Goal: Task Accomplishment & Management: Manage account settings

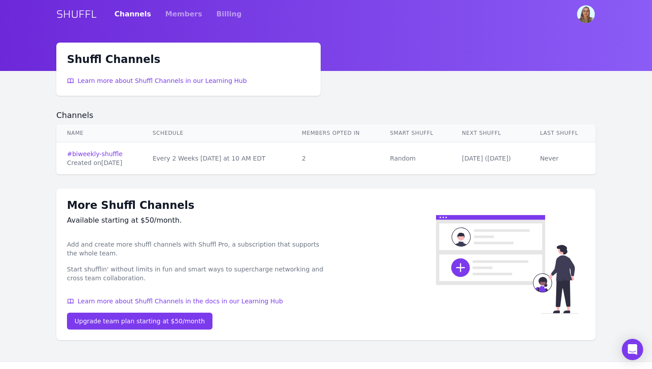
scroll to position [21, 0]
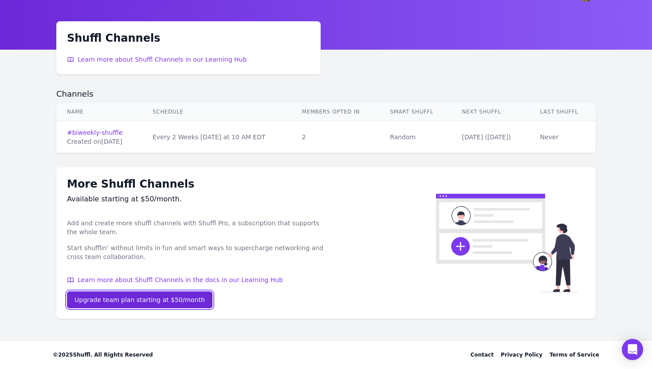
click at [145, 303] on div "Upgrade team plan starting at $50/month" at bounding box center [140, 300] width 130 height 9
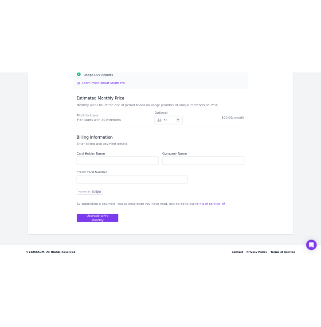
scroll to position [291, 0]
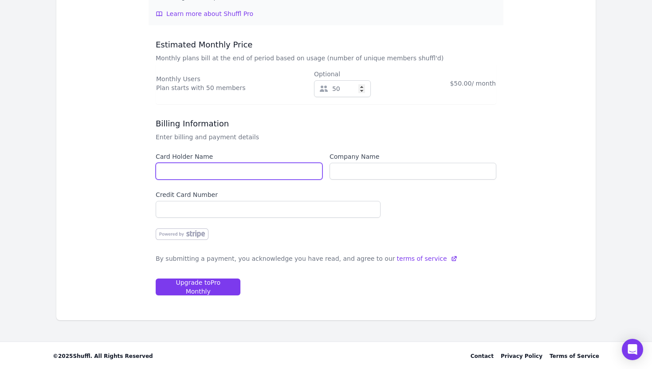
click at [252, 171] on input "text" at bounding box center [239, 171] width 167 height 17
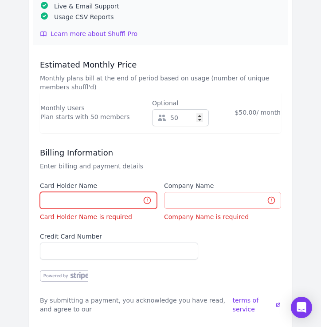
scroll to position [385, 0]
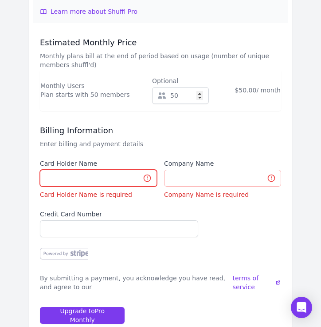
click at [60, 184] on input "text" at bounding box center [98, 177] width 117 height 17
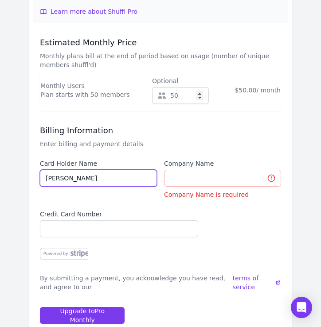
type input "[PERSON_NAME]"
click at [105, 181] on input "[PERSON_NAME]" at bounding box center [98, 177] width 117 height 17
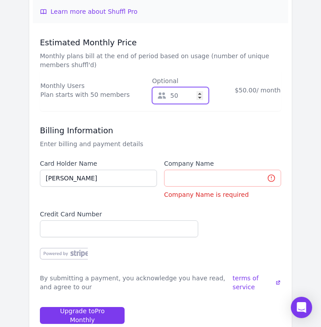
click at [182, 97] on input "50" at bounding box center [180, 95] width 57 height 17
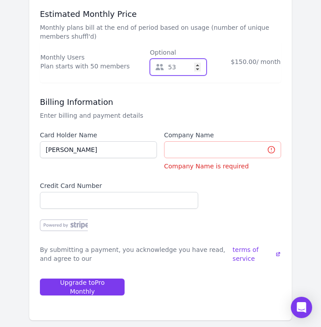
scroll to position [428, 0]
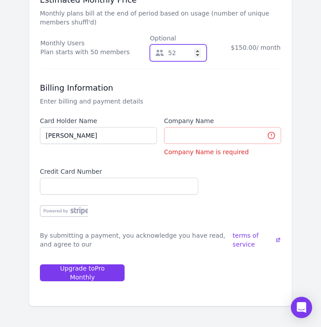
click at [195, 55] on input "52" at bounding box center [178, 52] width 57 height 17
click at [195, 55] on input "51" at bounding box center [178, 52] width 57 height 17
type input "50"
click at [195, 55] on input "50" at bounding box center [178, 52] width 57 height 17
click at [94, 144] on div "Card Holder Name [PERSON_NAME]" at bounding box center [98, 136] width 117 height 40
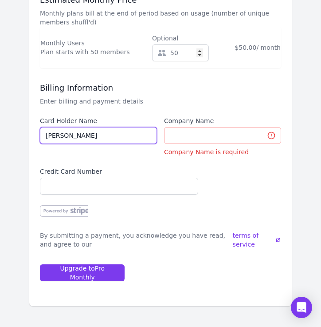
click at [93, 137] on input "[PERSON_NAME]" at bounding box center [98, 135] width 117 height 17
type input "[PERSON_NAME]"
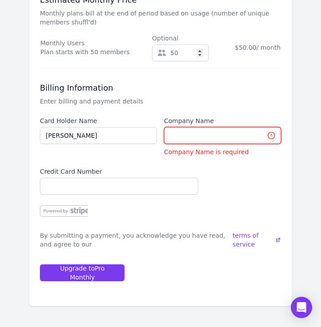
click at [204, 139] on input "text" at bounding box center [222, 135] width 117 height 17
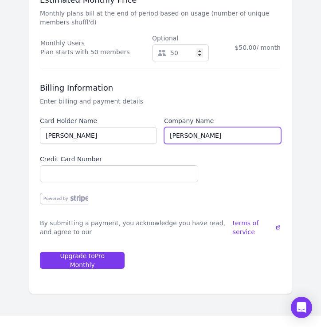
type input "[PERSON_NAME]"
click at [234, 196] on div "Card Holder Name [PERSON_NAME] Company Name [PERSON_NAME] Credit Card Number" at bounding box center [160, 160] width 241 height 88
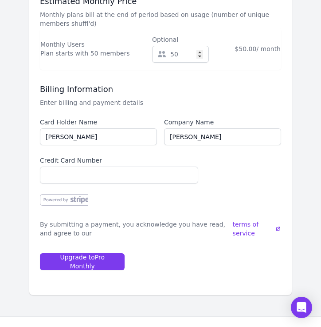
scroll to position [444, 0]
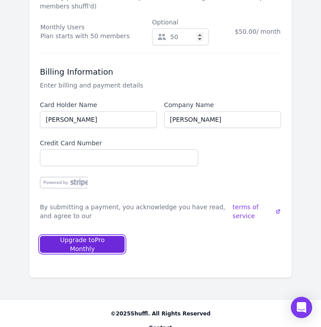
click at [106, 244] on div "Upgrade to Pro Monthly" at bounding box center [82, 244] width 70 height 18
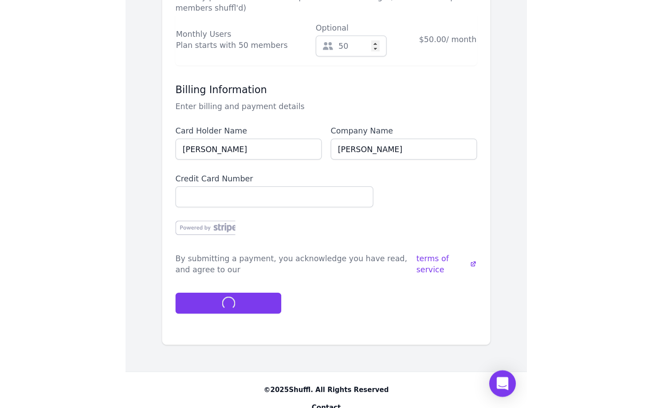
scroll to position [252, 0]
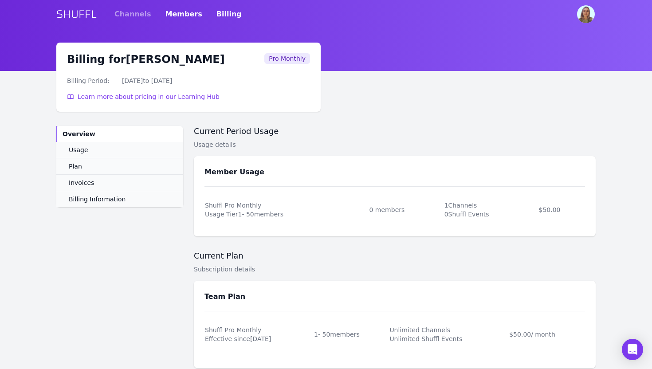
click at [183, 14] on link "Members" at bounding box center [183, 14] width 37 height 25
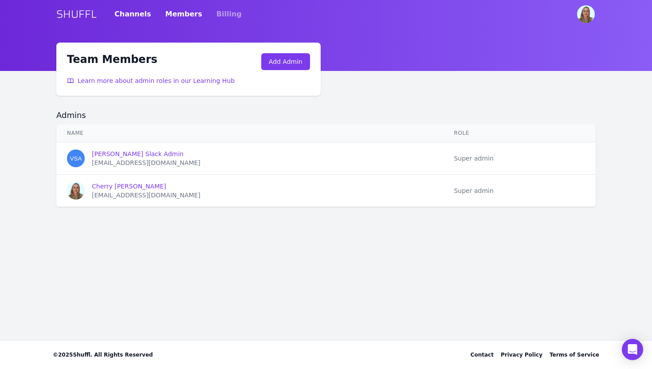
click at [139, 14] on link "Channels" at bounding box center [132, 14] width 37 height 25
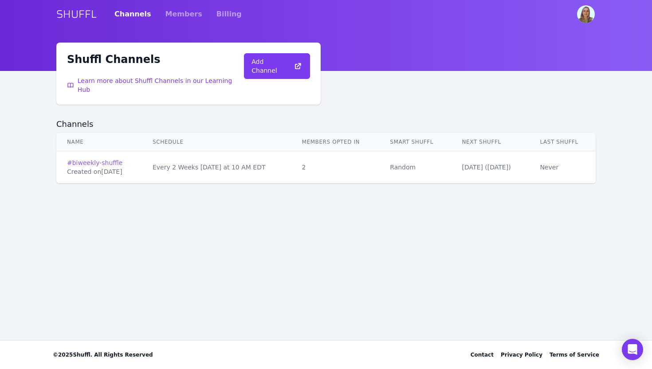
click at [107, 158] on link "# biweekly-shuffle" at bounding box center [99, 162] width 64 height 9
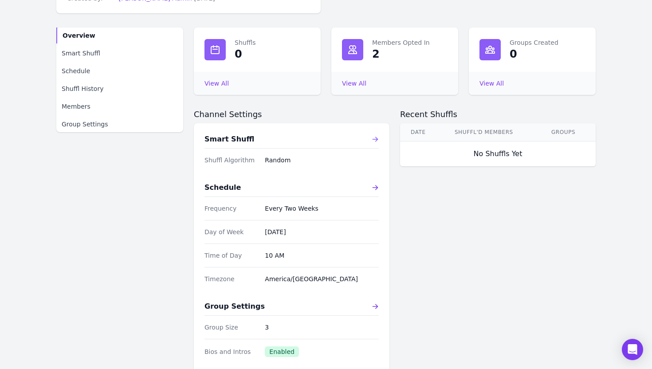
scroll to position [117, 0]
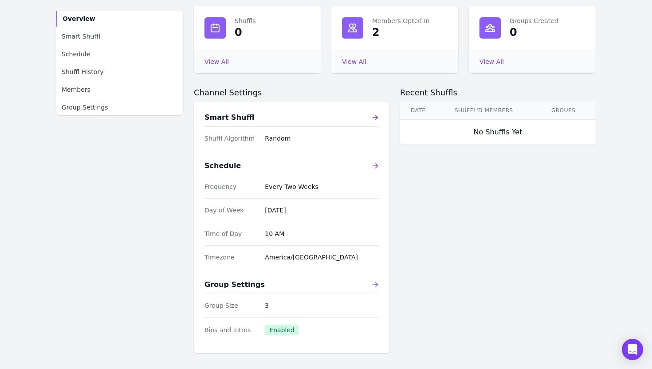
click at [377, 288] on div "Group Settings" at bounding box center [292, 285] width 174 height 11
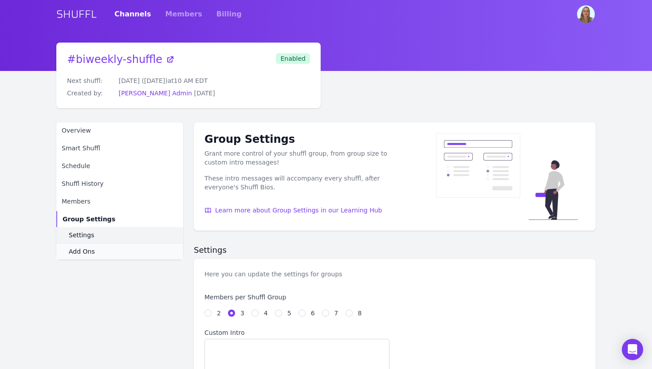
click at [92, 234] on span "Settings" at bounding box center [81, 235] width 25 height 9
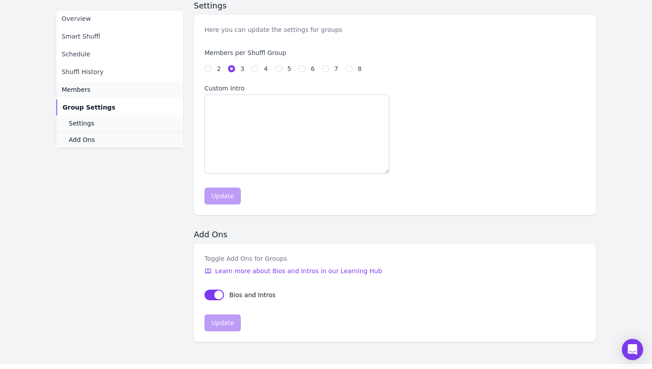
click at [90, 95] on link "Members" at bounding box center [119, 90] width 127 height 16
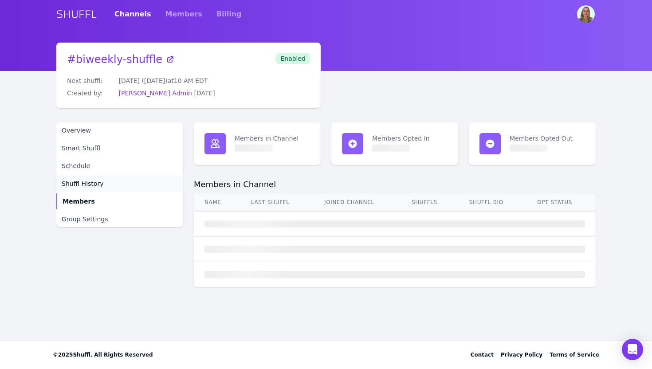
click at [95, 177] on link "Shuffl History" at bounding box center [119, 184] width 127 height 16
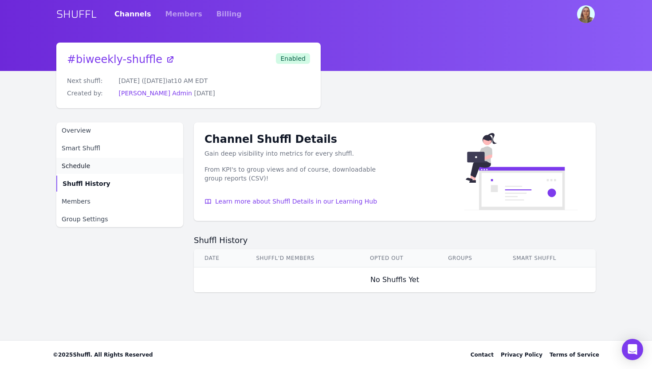
click at [96, 166] on link "Schedule" at bounding box center [119, 166] width 127 height 16
select select "EVERY_TWO_WEEKS"
select select "10"
select select "America/[GEOGRAPHIC_DATA]"
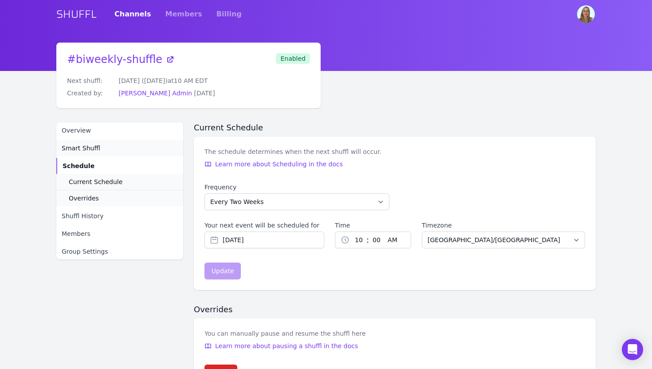
click at [96, 149] on span "Smart Shuffl" at bounding box center [81, 148] width 39 height 9
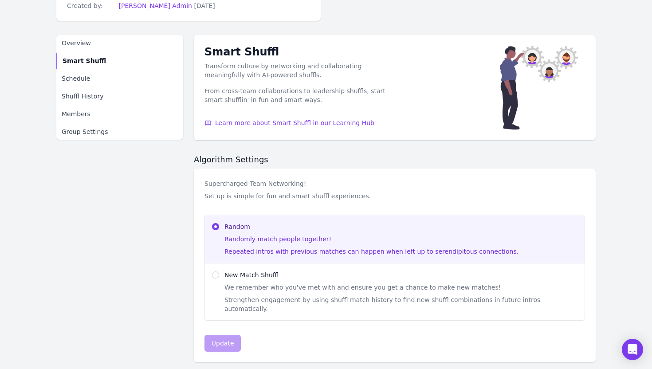
scroll to position [116, 0]
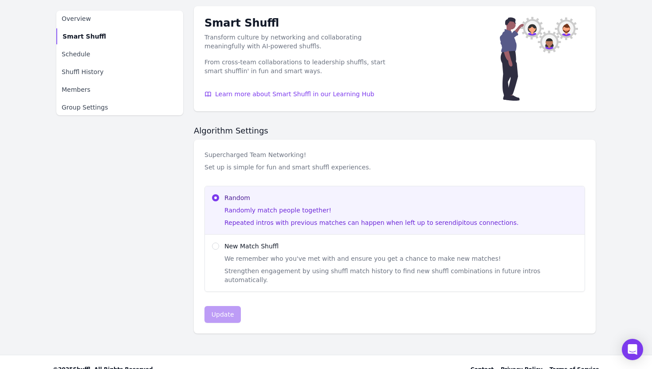
click at [284, 251] on label "New Match Shuffl We remember who you've met with and ensure you get a chance to…" at bounding box center [401, 263] width 353 height 43
click at [219, 250] on input "New Match Shuffl We remember who you've met with and ensure you get a chance to…" at bounding box center [215, 246] width 7 height 7
radio input "true"
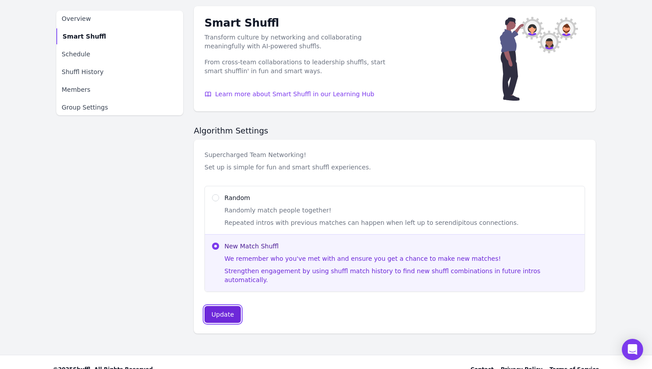
click at [223, 310] on div "Update" at bounding box center [223, 314] width 23 height 9
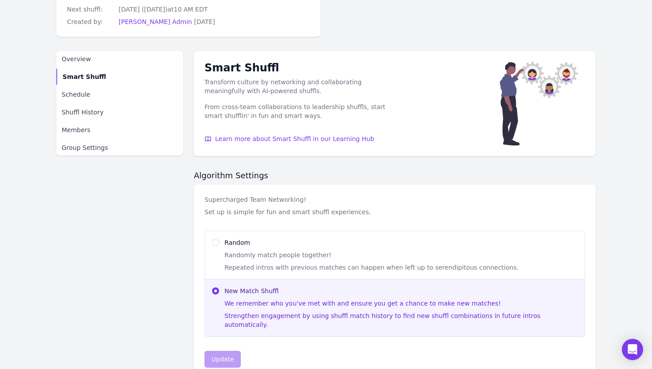
scroll to position [0, 0]
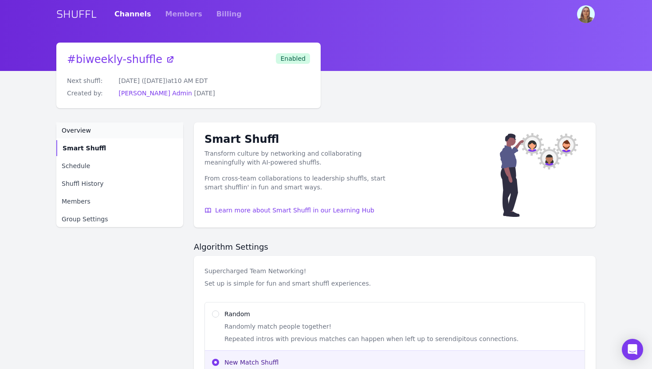
click at [81, 126] on link "Overview" at bounding box center [119, 130] width 127 height 16
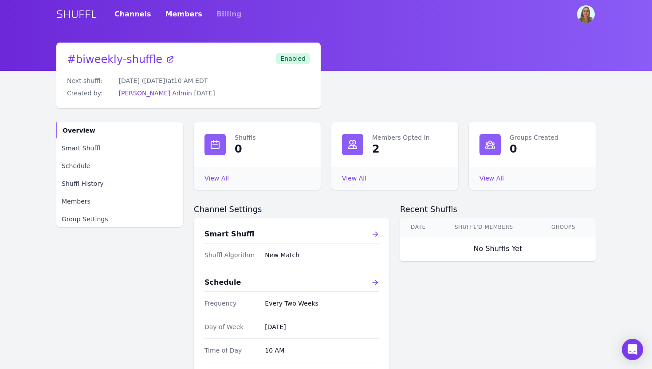
click at [175, 13] on link "Members" at bounding box center [183, 14] width 37 height 25
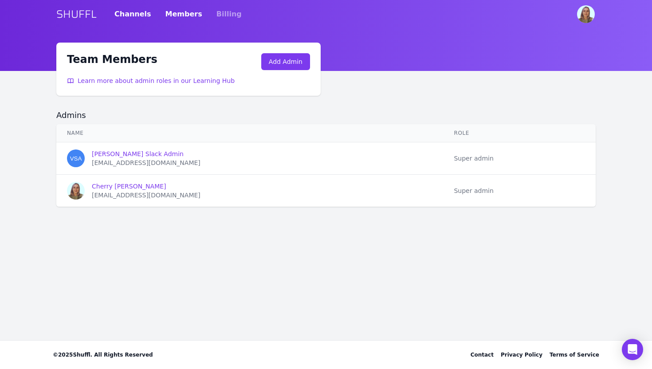
click at [125, 8] on link "Channels" at bounding box center [132, 14] width 37 height 25
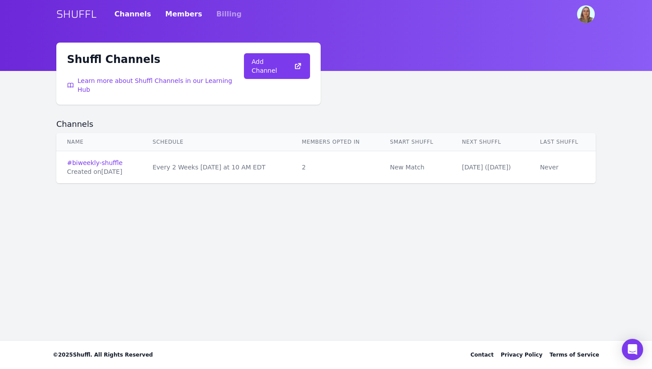
click at [176, 15] on link "Members" at bounding box center [183, 14] width 37 height 25
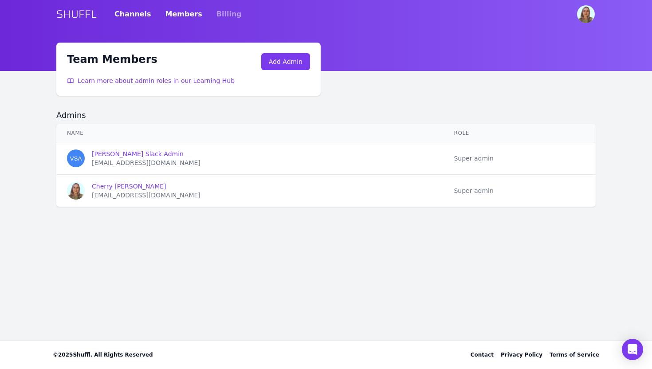
click at [114, 21] on link "Channels" at bounding box center [132, 14] width 37 height 25
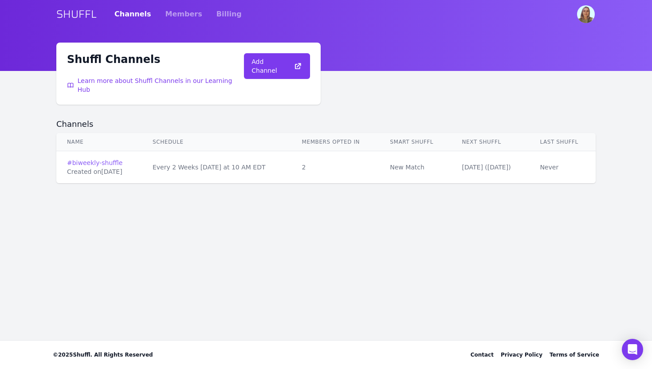
click at [106, 158] on link "# biweekly-shuffle" at bounding box center [99, 162] width 64 height 9
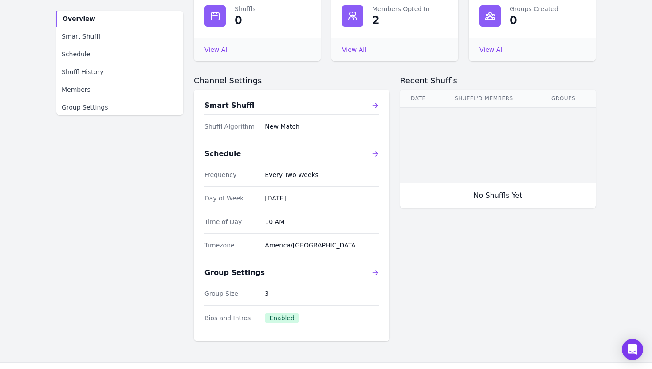
scroll to position [127, 0]
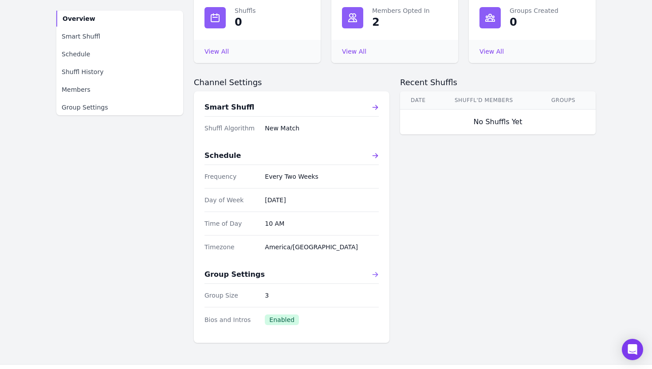
click at [374, 275] on icon at bounding box center [375, 274] width 7 height 7
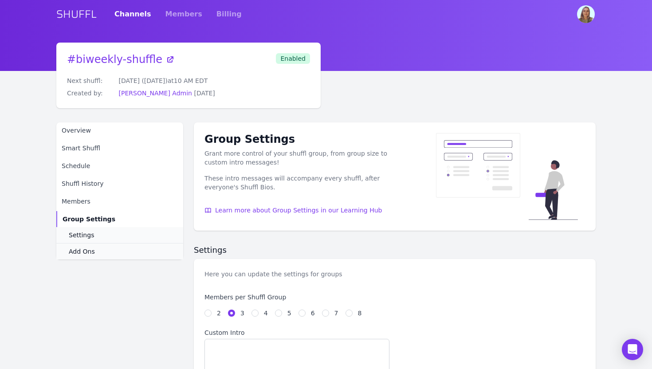
click at [212, 314] on div "2" at bounding box center [213, 313] width 16 height 9
click at [207, 313] on input "2" at bounding box center [208, 313] width 7 height 7
radio input "true"
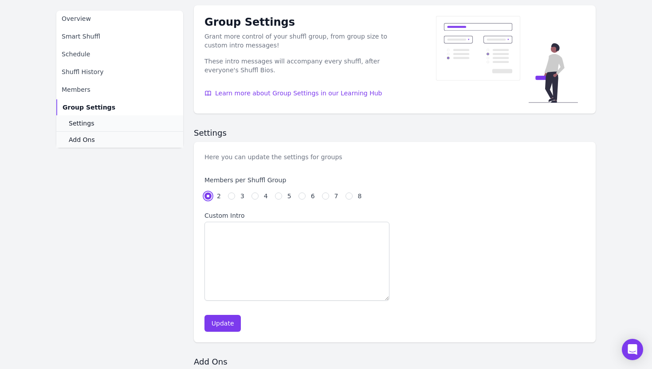
scroll to position [187, 0]
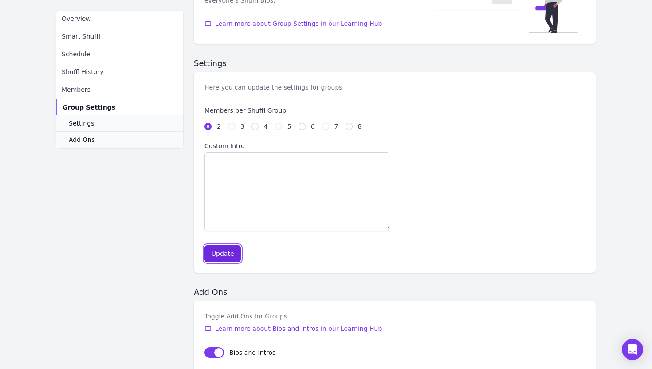
click at [222, 259] on button "Update" at bounding box center [223, 253] width 36 height 17
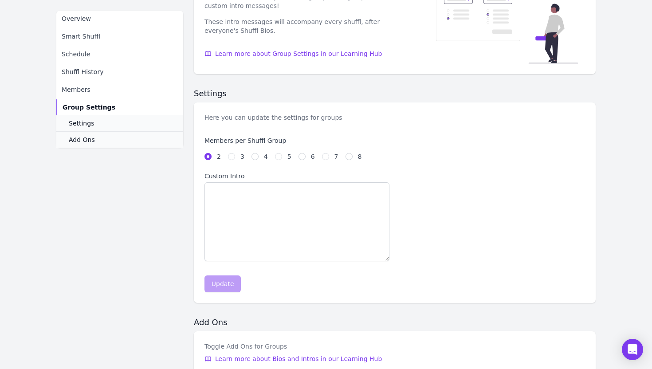
scroll to position [0, 0]
